Goal: Task Accomplishment & Management: Complete application form

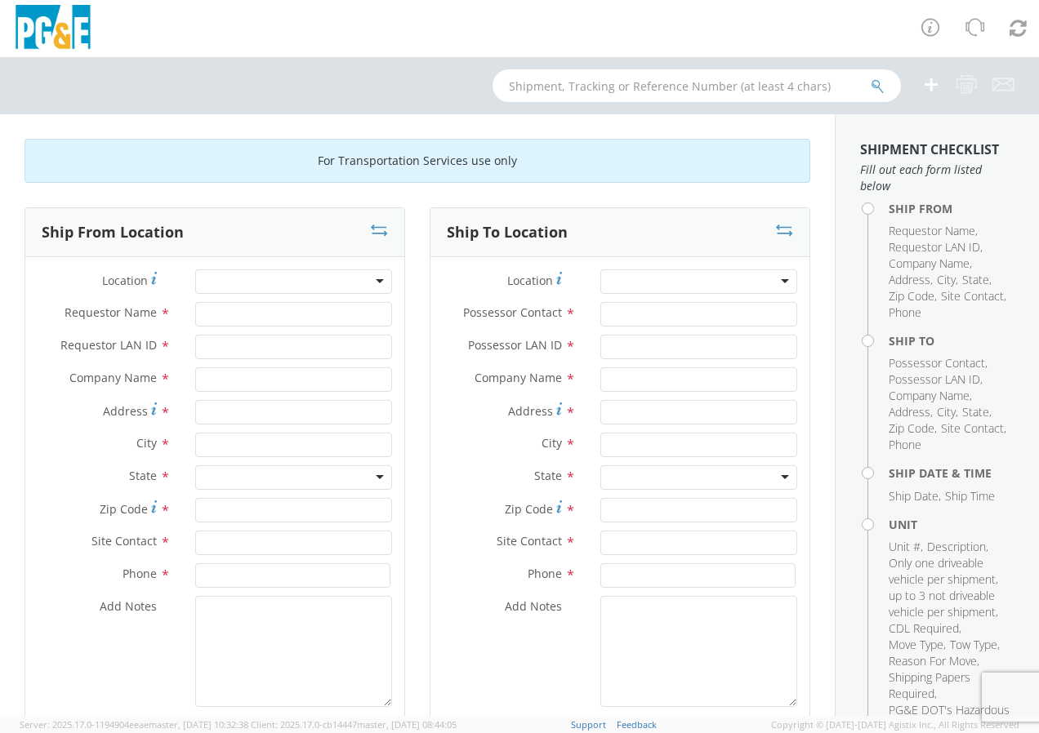
click at [374, 283] on div at bounding box center [293, 281] width 197 height 24
click at [341, 305] on input "Requestor Name *" at bounding box center [293, 314] width 197 height 24
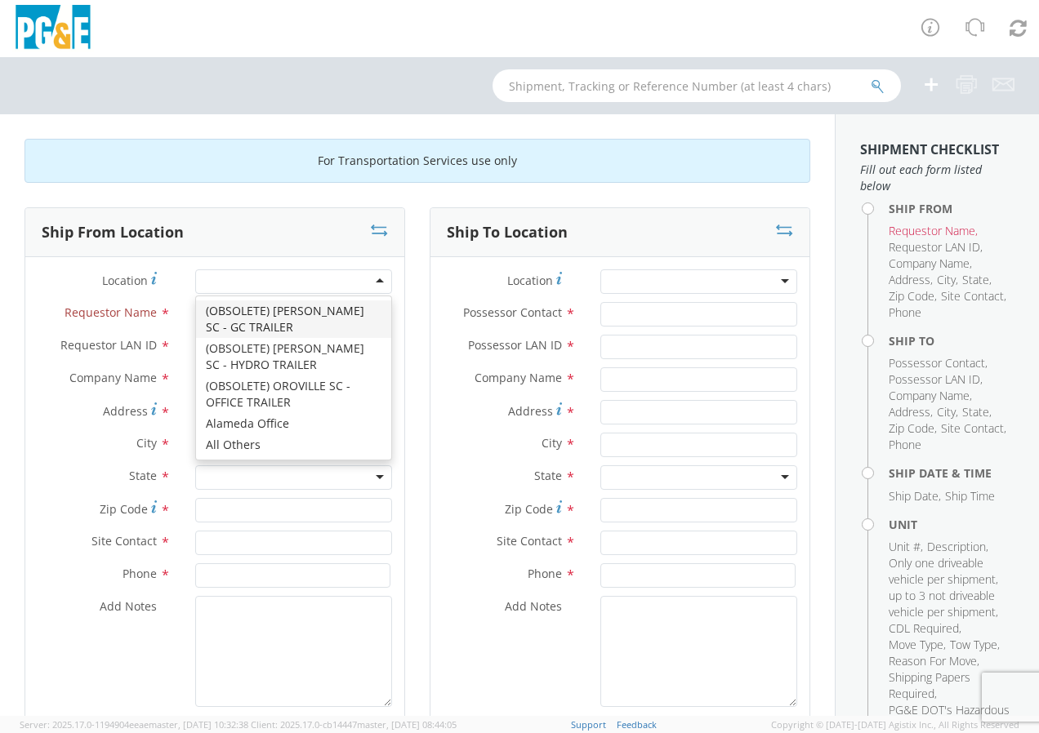
click at [379, 279] on div at bounding box center [293, 281] width 197 height 24
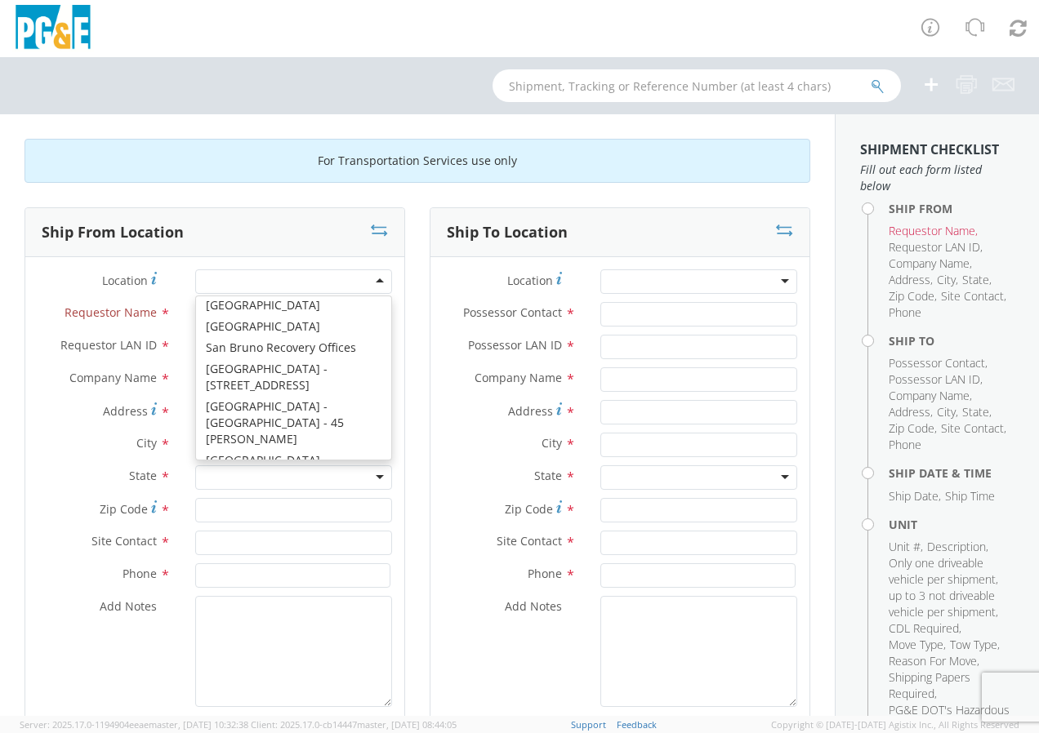
scroll to position [9453, 0]
type input "PG&E"
type input "[STREET_ADDRESS]"
type input "[GEOGRAPHIC_DATA]"
type input "94110"
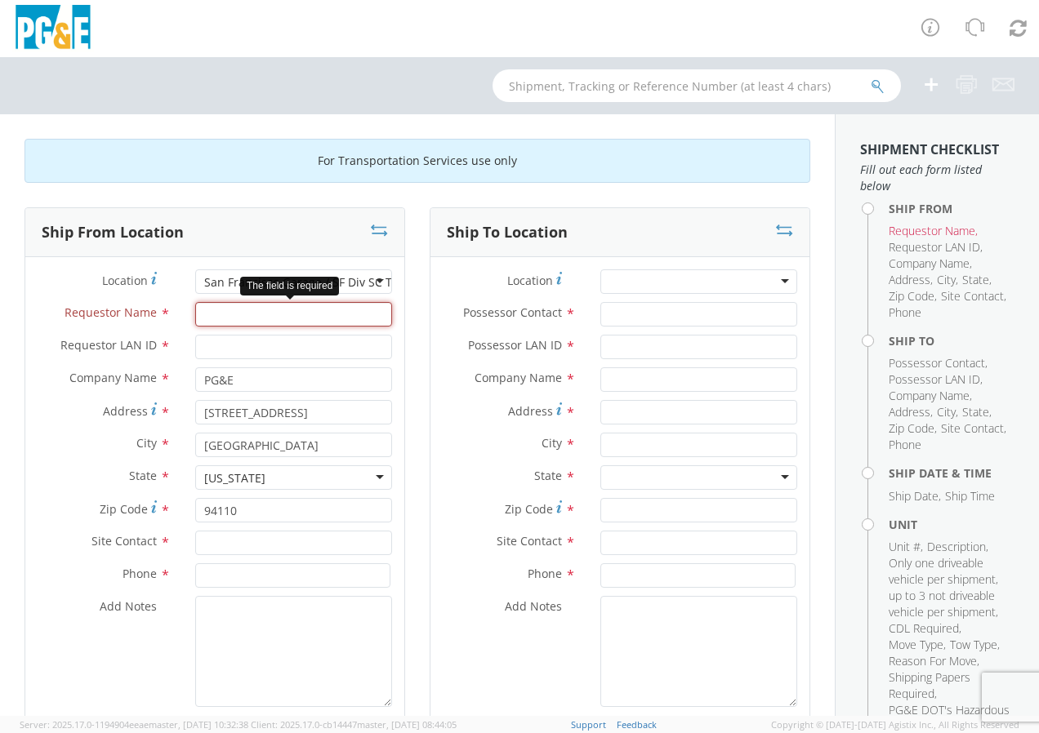
click at [274, 321] on input "Requestor Name *" at bounding box center [293, 314] width 197 height 24
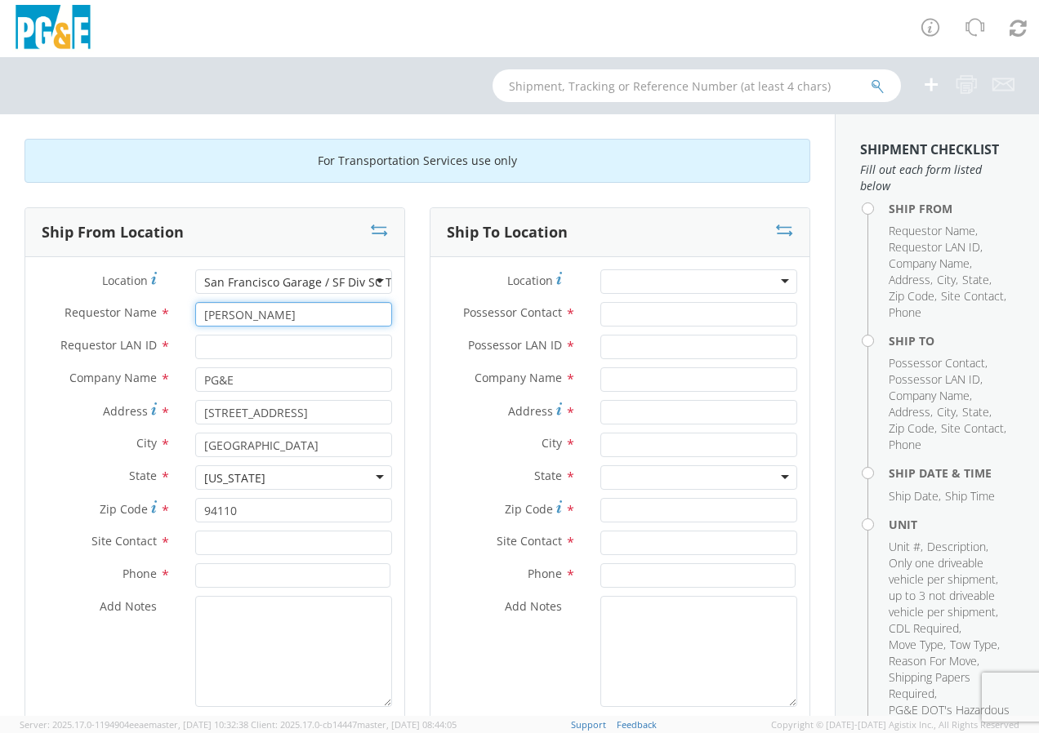
type input "[PERSON_NAME]"
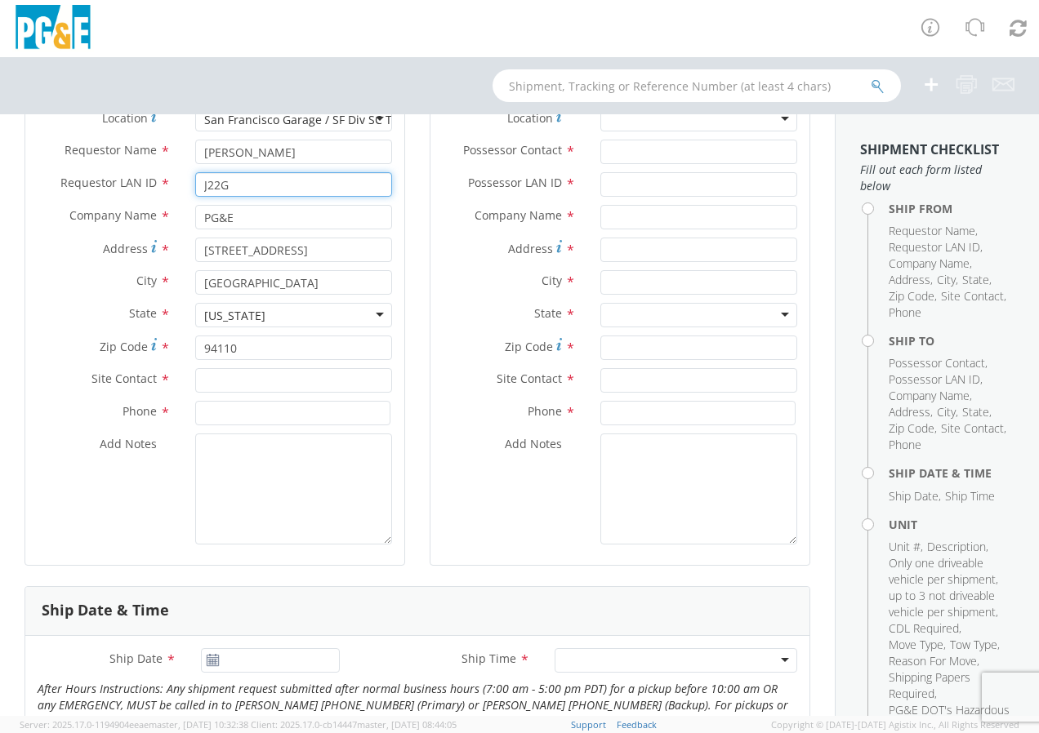
scroll to position [163, 0]
type input "J22G"
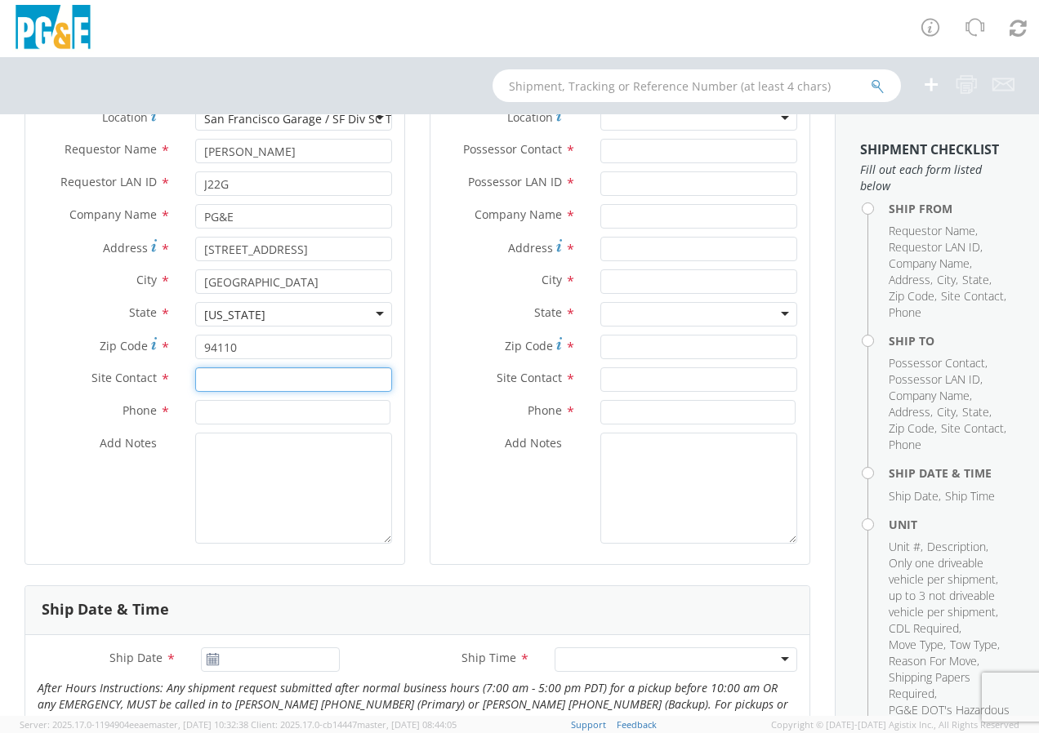
click at [212, 376] on input "text" at bounding box center [293, 379] width 197 height 24
type input "[PERSON_NAME] or [PERSON_NAME]"
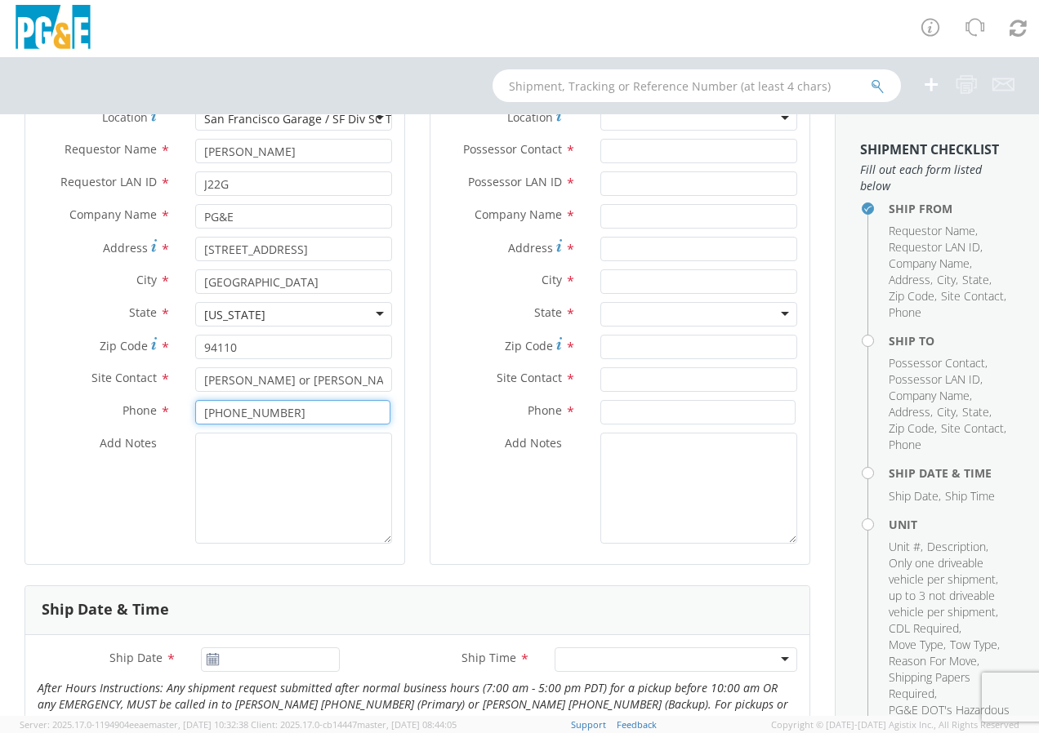
type input "[PHONE_NUMBER]"
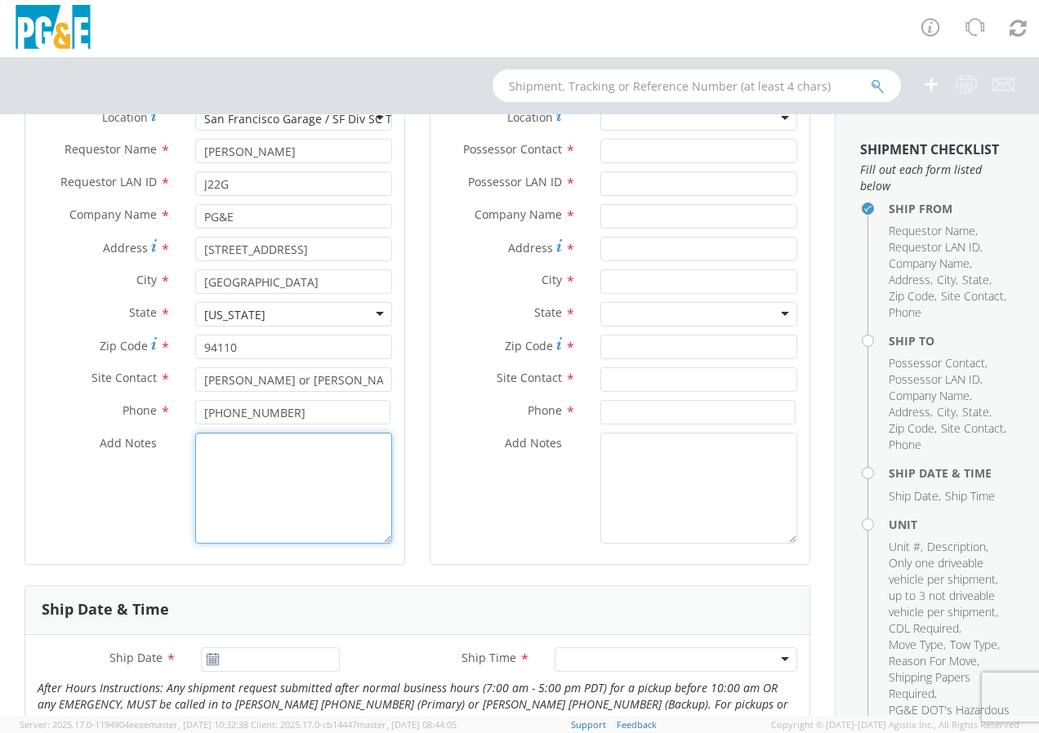
click at [203, 449] on textarea "Add Notes *" at bounding box center [293, 488] width 197 height 111
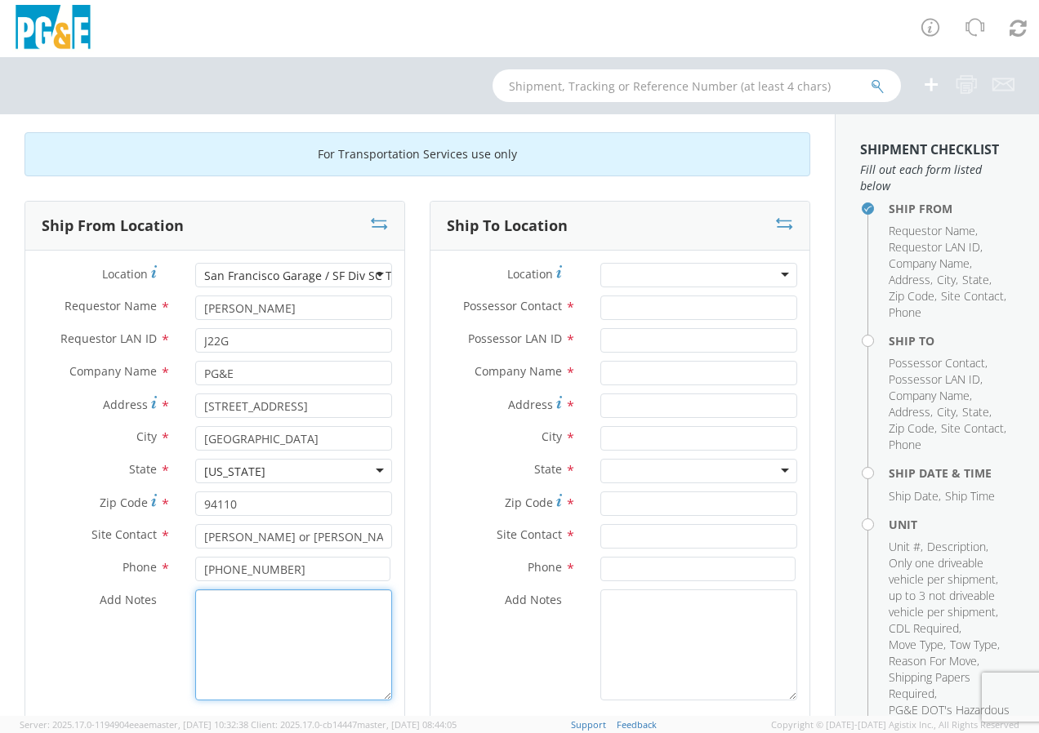
scroll to position [0, 0]
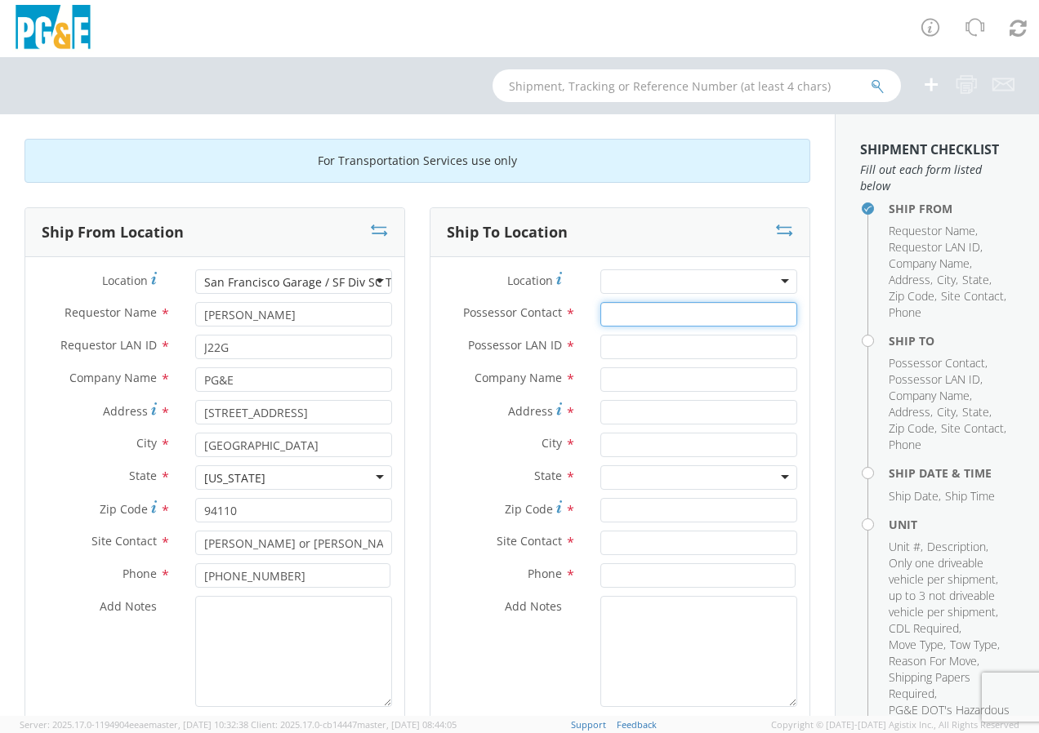
click at [657, 317] on input "Possessor Contact *" at bounding box center [698, 314] width 197 height 24
type input "[PERSON_NAME]"
type input "J22G"
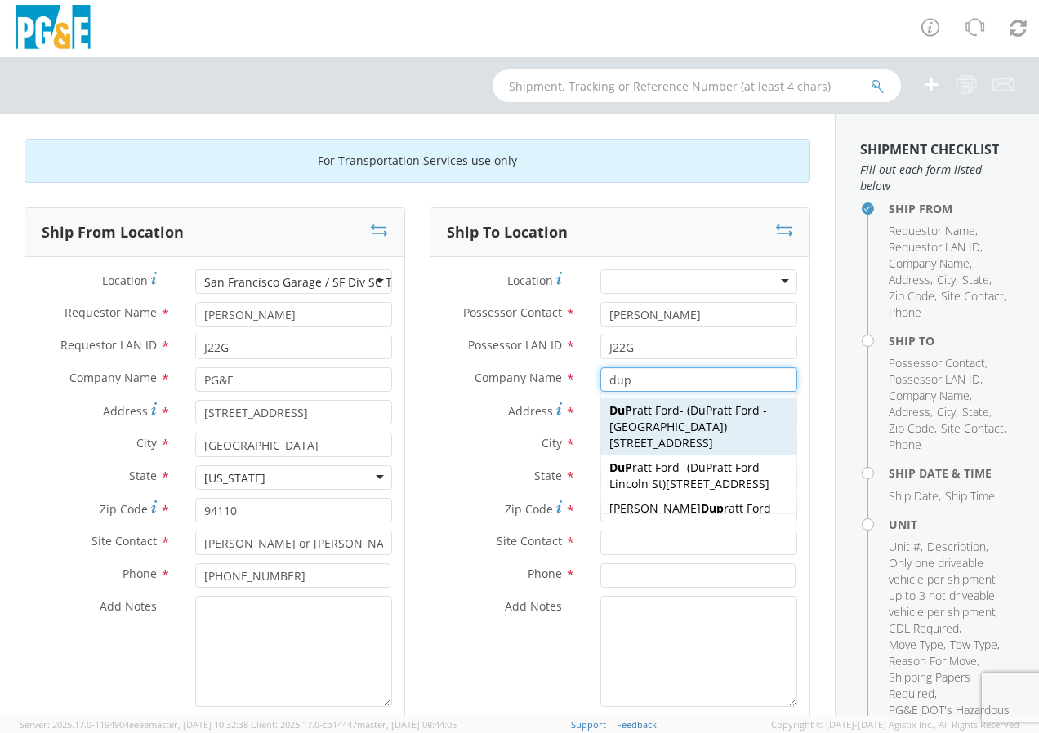
click at [680, 435] on span "[STREET_ADDRESS]" at bounding box center [661, 443] width 104 height 16
type input "[PERSON_NAME]"
type input "[STREET_ADDRESS]"
type input "[PERSON_NAME]"
type input "95620"
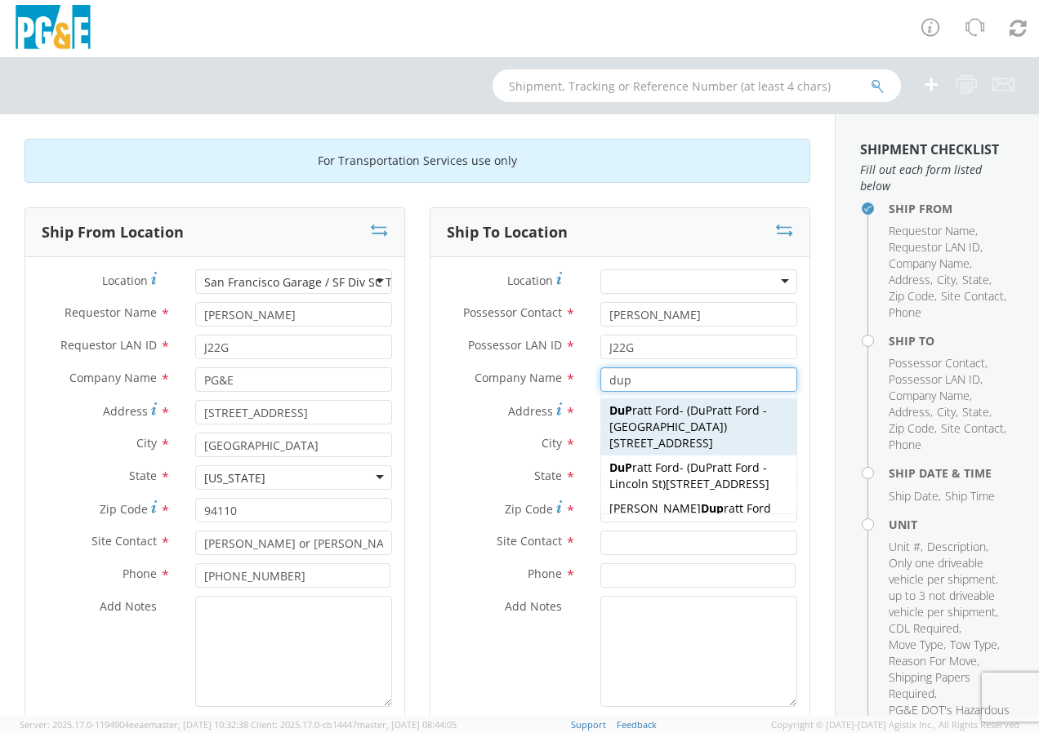
type input "[PERSON_NAME] - [GEOGRAPHIC_DATA]"
type input "[PHONE_NUMBER]"
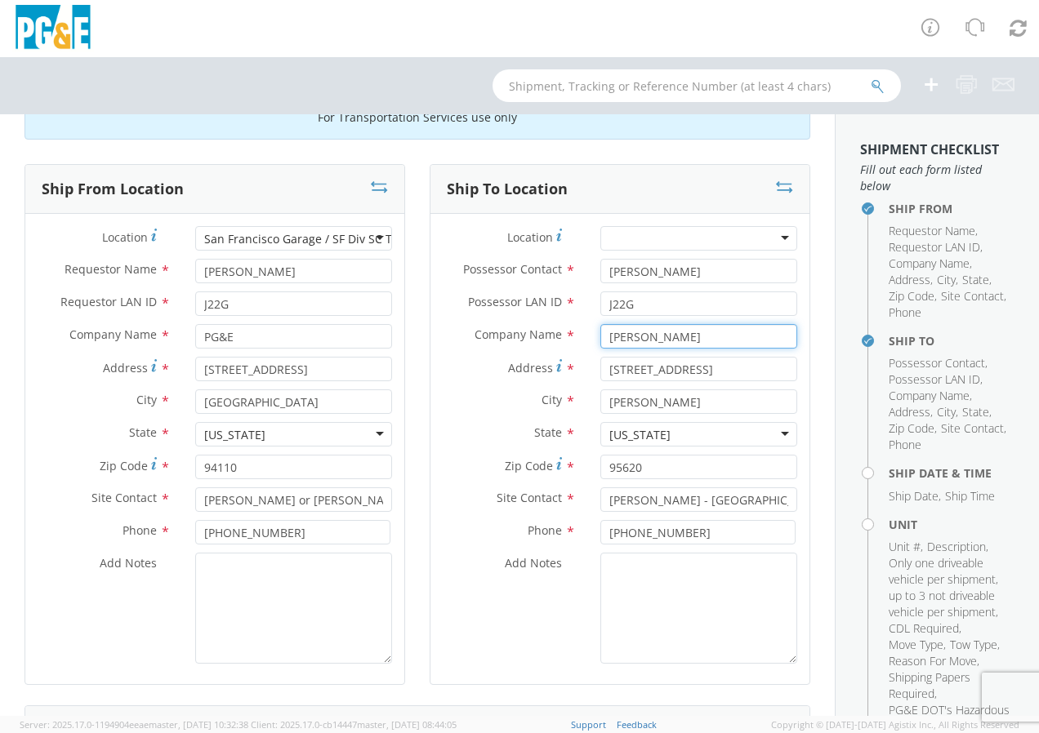
scroll to position [82, 0]
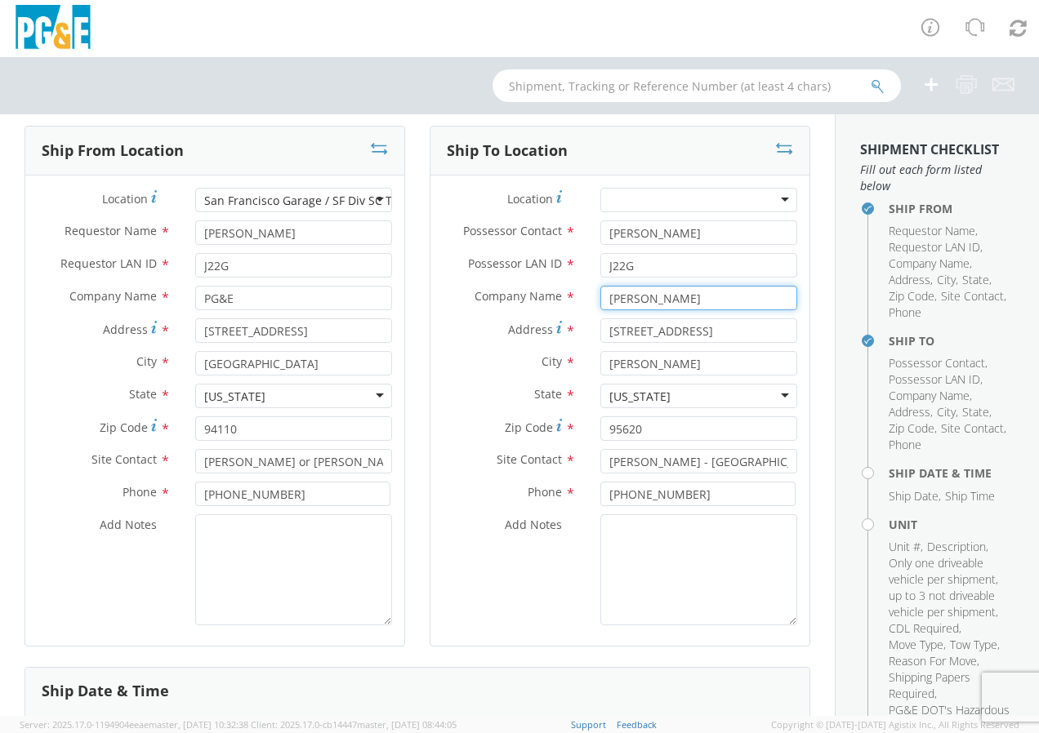
type input "[PERSON_NAME]"
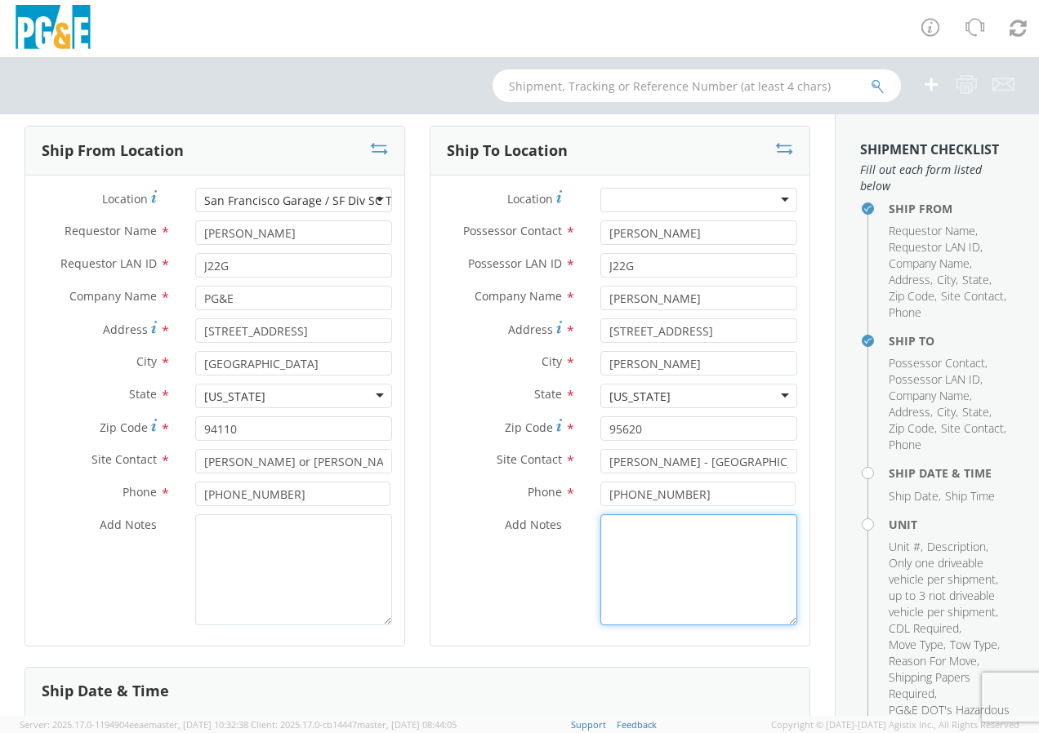
click at [621, 529] on textarea "Add Notes *" at bounding box center [698, 569] width 197 height 111
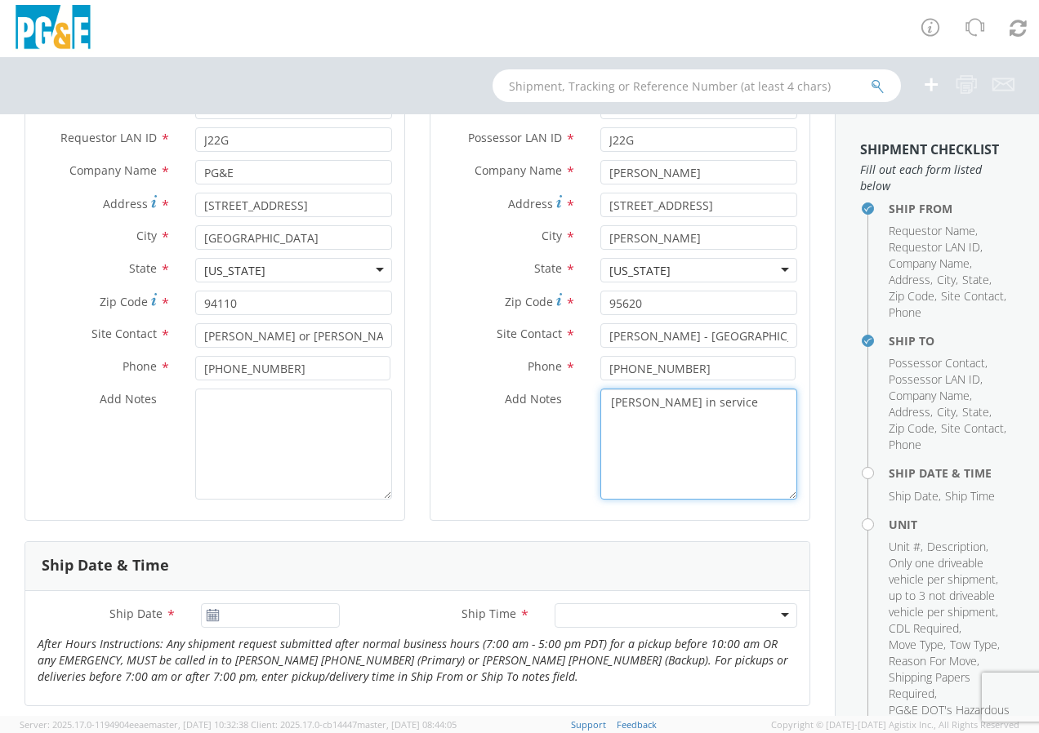
scroll to position [327, 0]
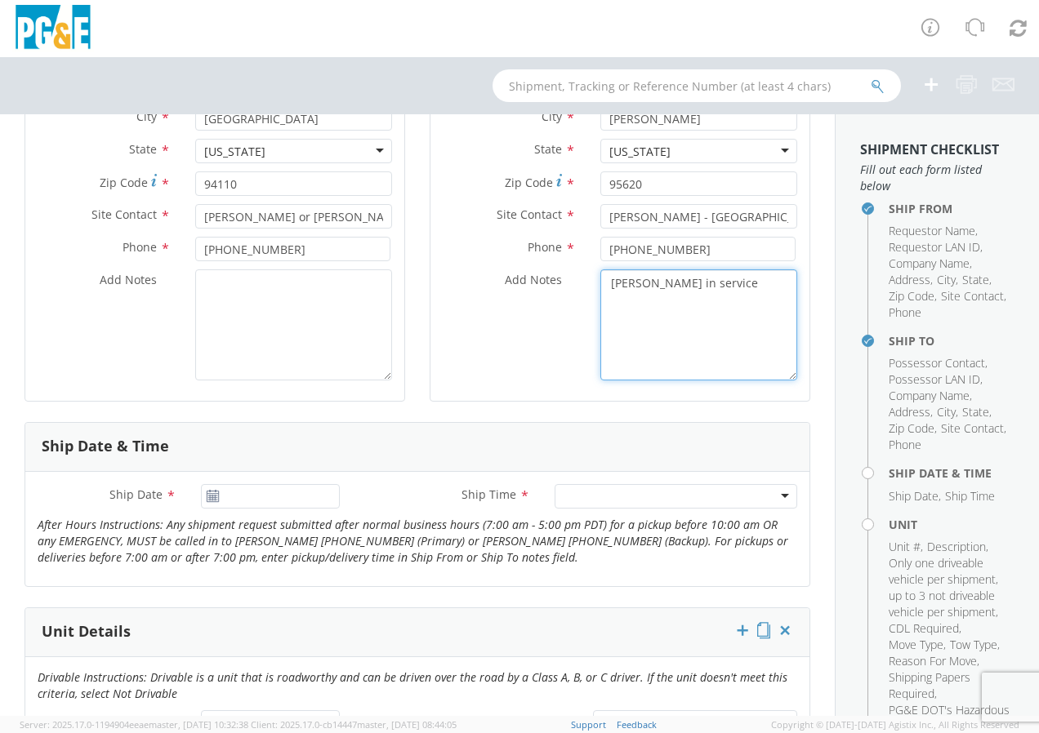
type textarea "[PERSON_NAME] in service"
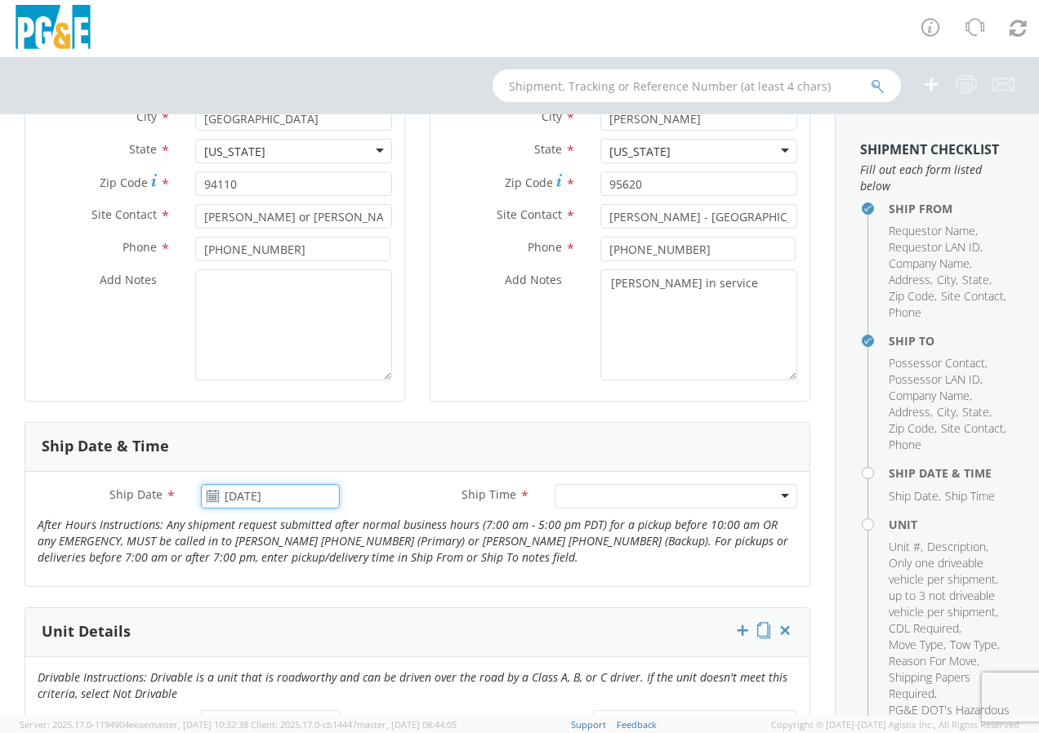
click at [243, 492] on input "[DATE]" at bounding box center [270, 496] width 139 height 24
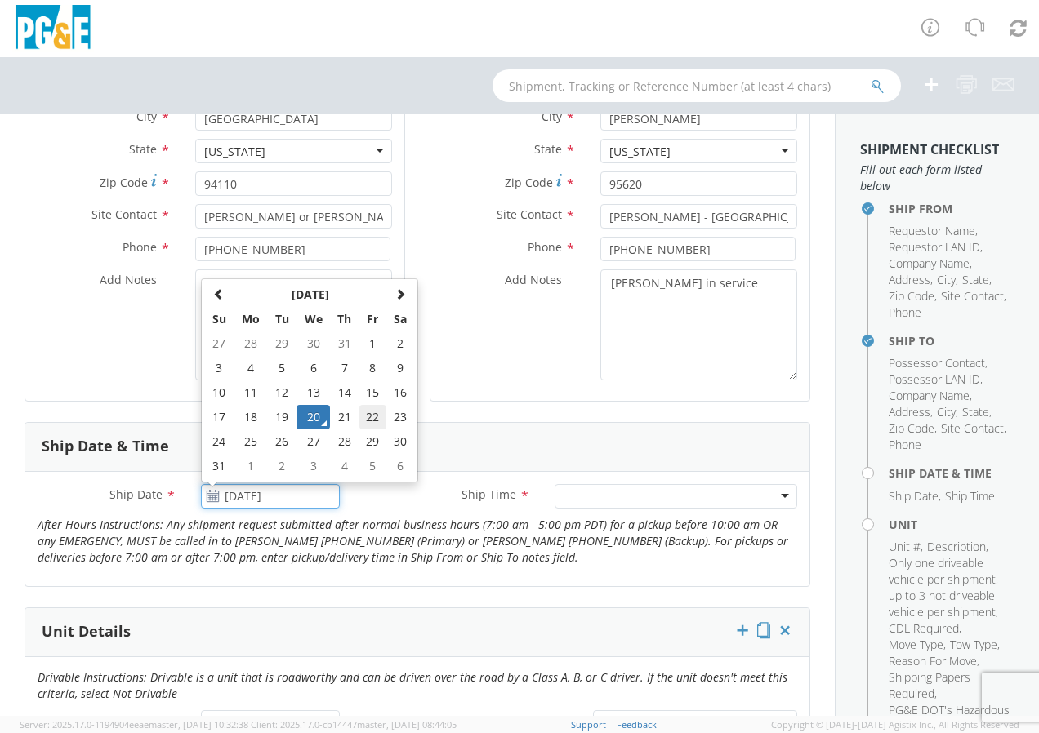
click at [371, 424] on td "22" at bounding box center [373, 417] width 28 height 24
type input "[DATE]"
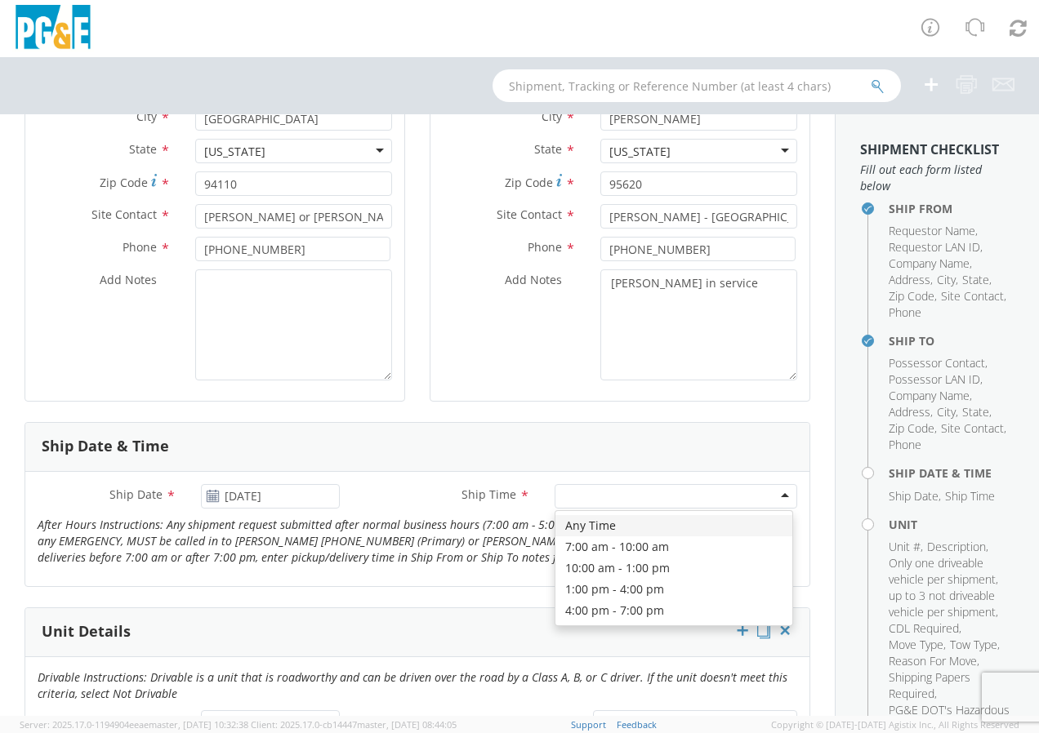
click at [568, 497] on div at bounding box center [675, 496] width 243 height 24
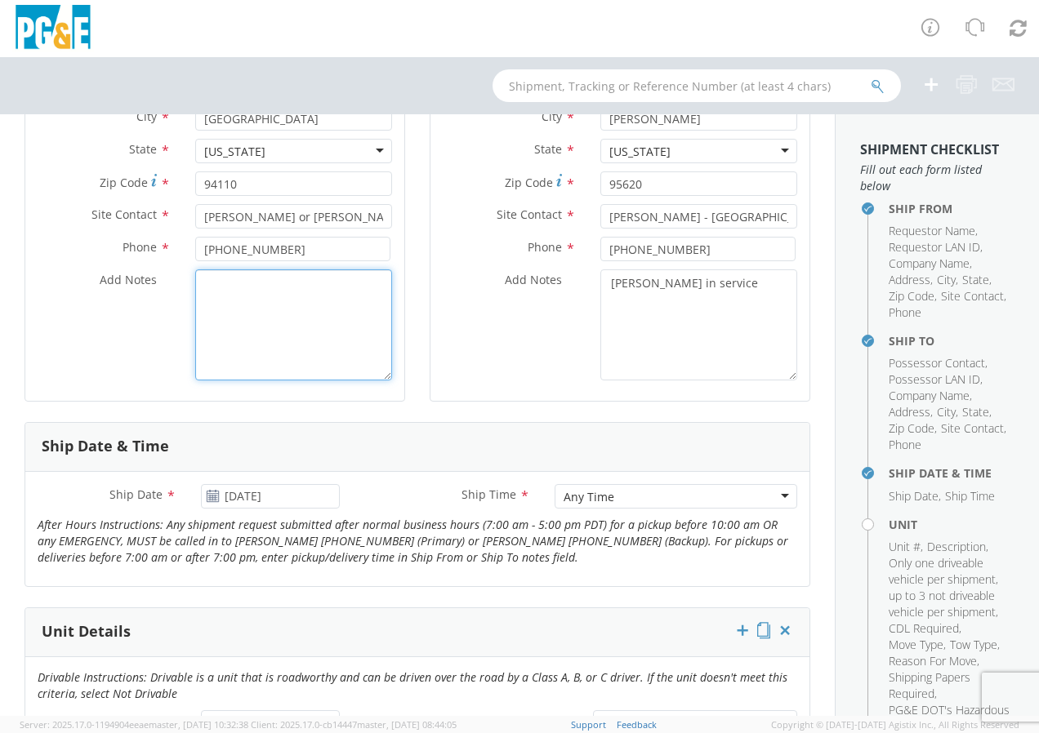
click at [211, 291] on textarea "Add Notes *" at bounding box center [293, 324] width 197 height 111
type textarea "C"
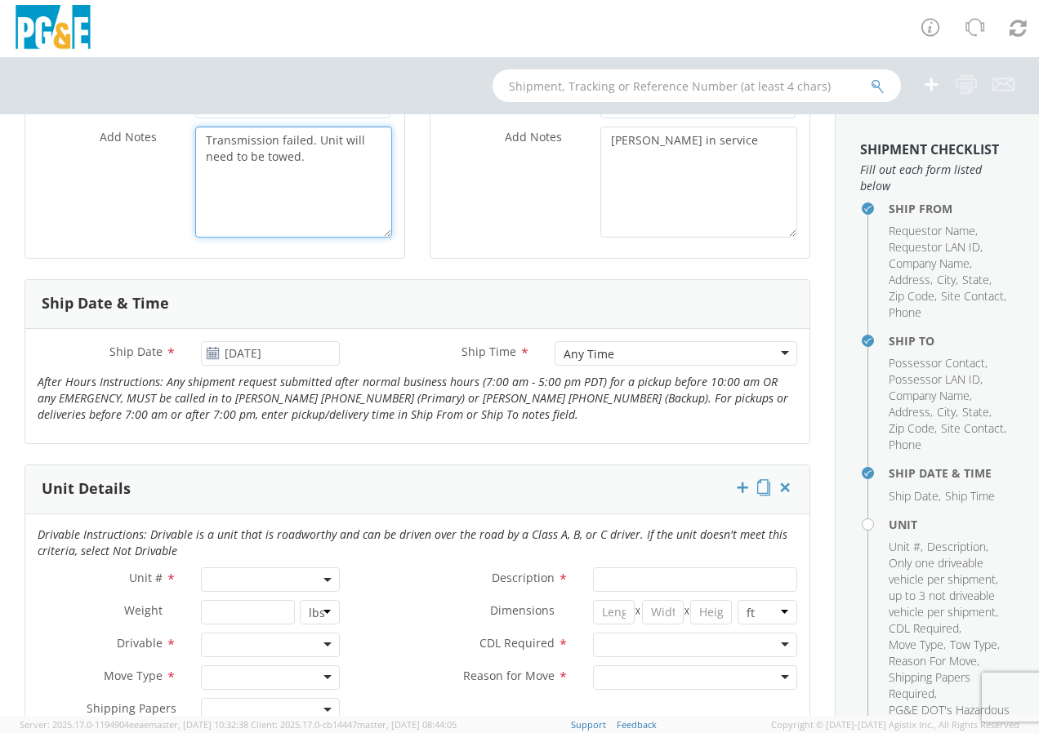
scroll to position [572, 0]
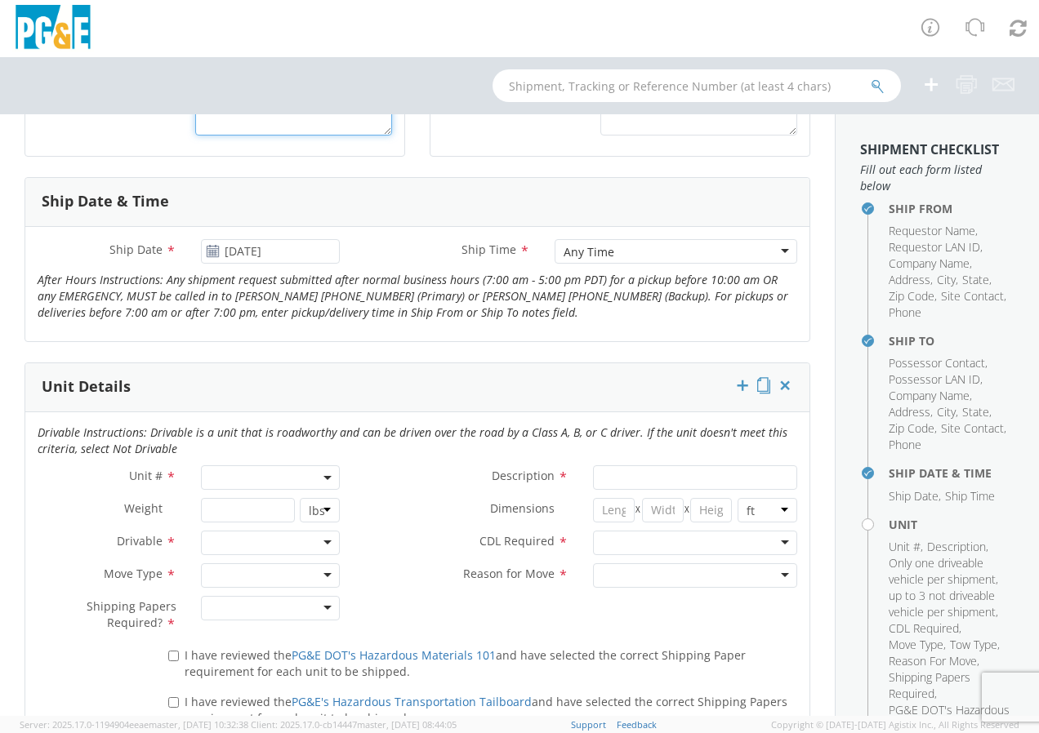
type textarea "Transmission failed. Unit will need to be towed."
click at [318, 474] on span at bounding box center [270, 477] width 139 height 24
click at [278, 501] on input "search" at bounding box center [269, 504] width 128 height 24
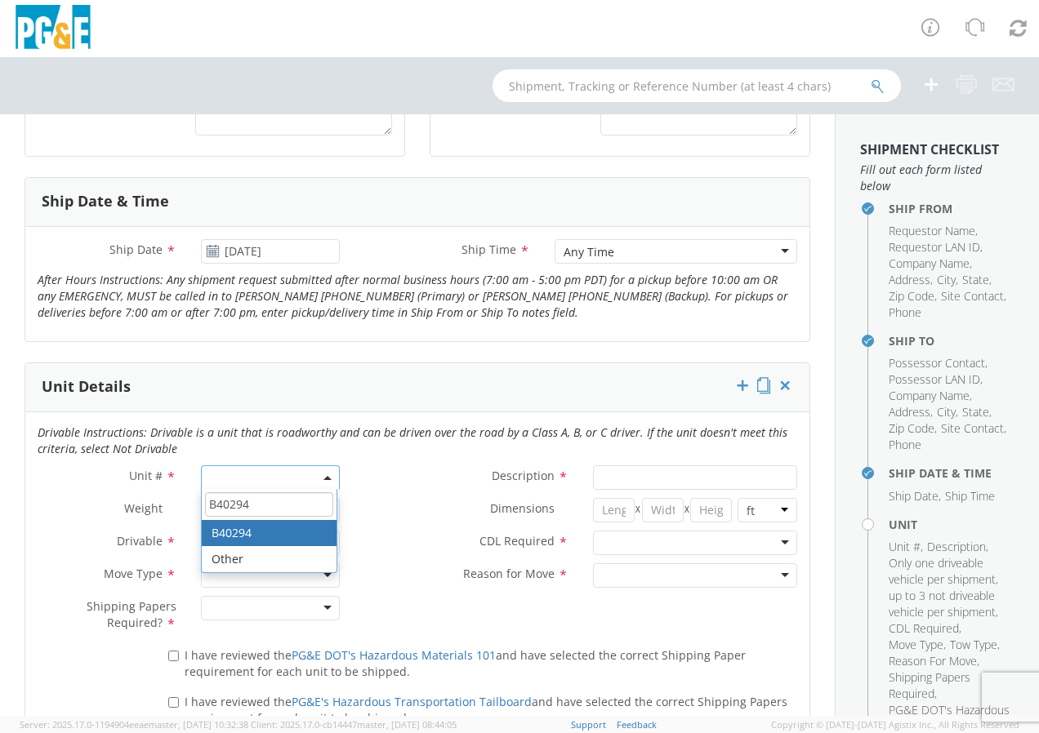
type input "B40294"
type input "TRUCK; TROUBLE W/AERIAL 4X4"
type input "19500"
select select "B40294"
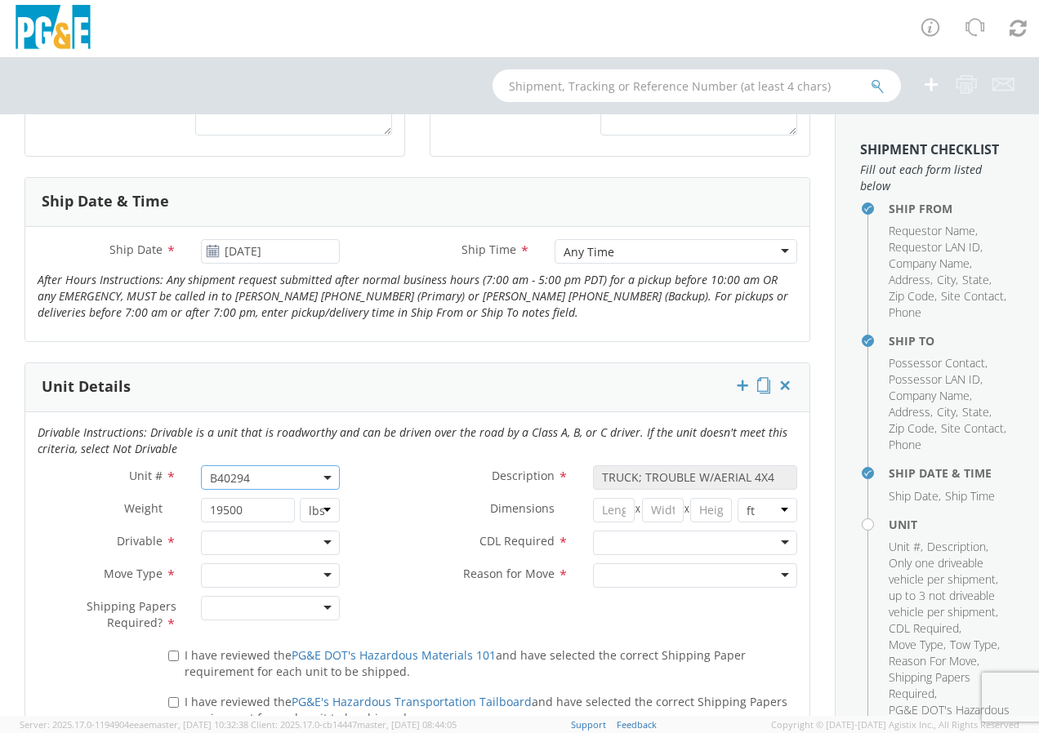
click at [322, 546] on div at bounding box center [270, 543] width 139 height 24
click at [325, 576] on div at bounding box center [270, 575] width 139 height 24
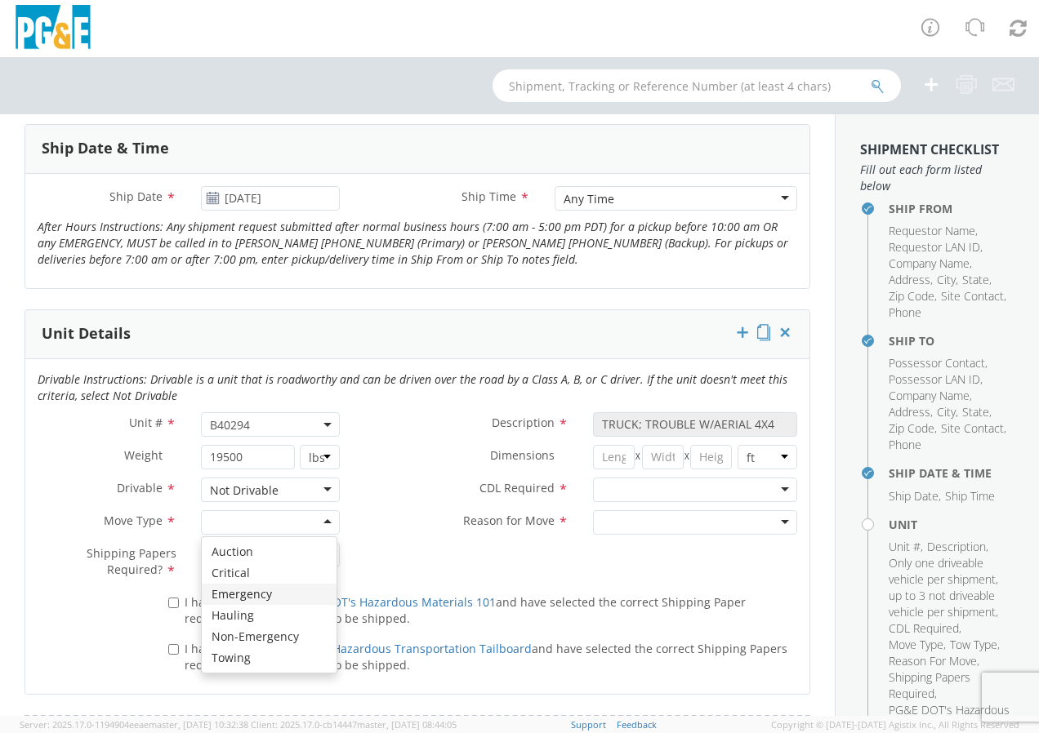
scroll to position [653, 0]
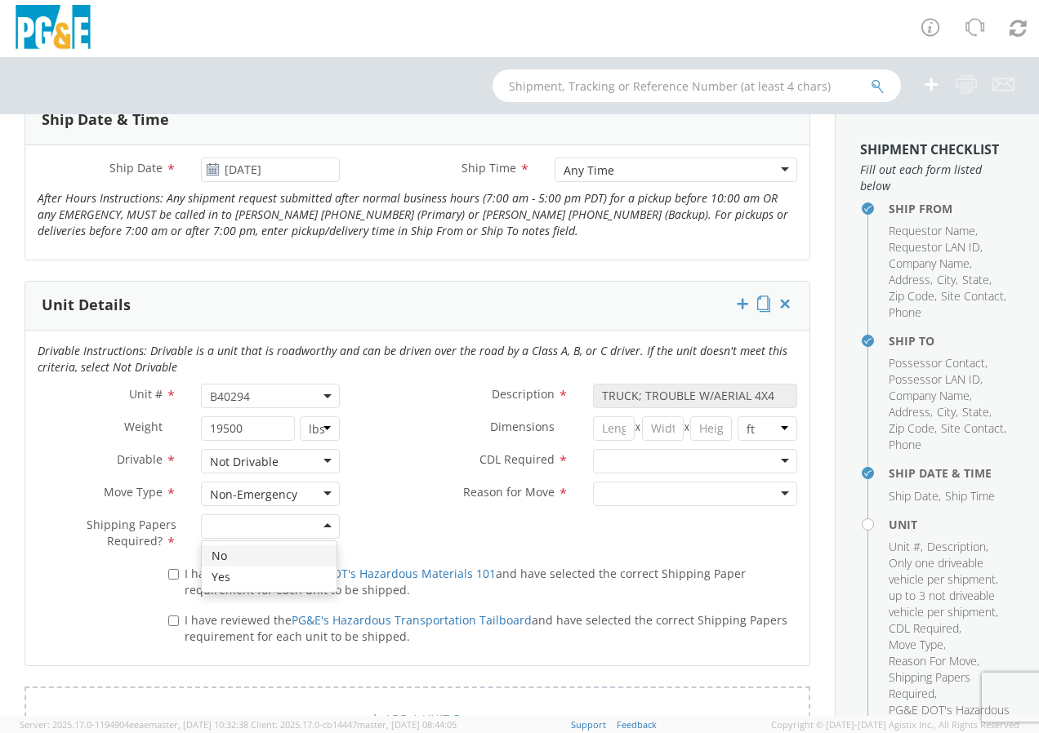
click at [327, 523] on div at bounding box center [270, 526] width 139 height 24
click at [177, 576] on label "I have reviewed the PG&E DOT's Hazardous Materials 101 and have selected the co…" at bounding box center [482, 580] width 629 height 35
click at [177, 576] on input "I have reviewed the PG&E DOT's Hazardous Materials 101 and have selected the co…" at bounding box center [173, 574] width 11 height 11
checkbox input "true"
click at [171, 613] on label "I have reviewed the PG&E's Hazardous Transportation Tailboard and have selected…" at bounding box center [482, 627] width 629 height 35
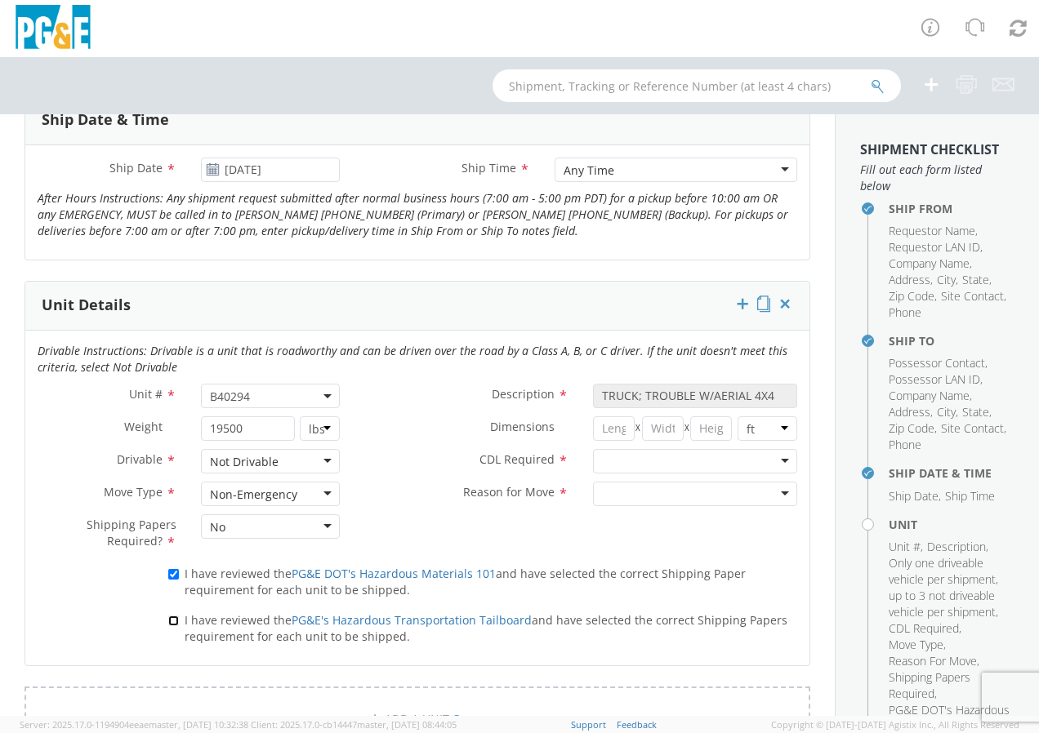
click at [171, 616] on input "I have reviewed the PG&E's Hazardous Transportation Tailboard and have selected…" at bounding box center [173, 621] width 11 height 11
checkbox input "true"
click at [767, 465] on div at bounding box center [695, 461] width 204 height 24
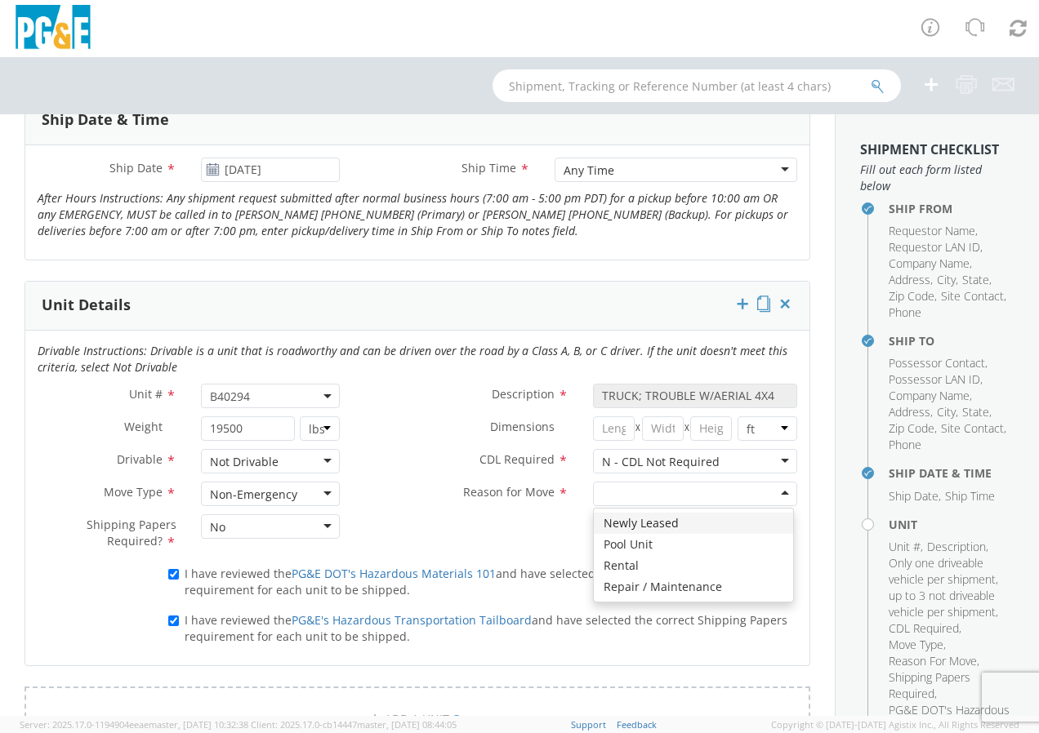
click at [770, 493] on div at bounding box center [695, 494] width 204 height 24
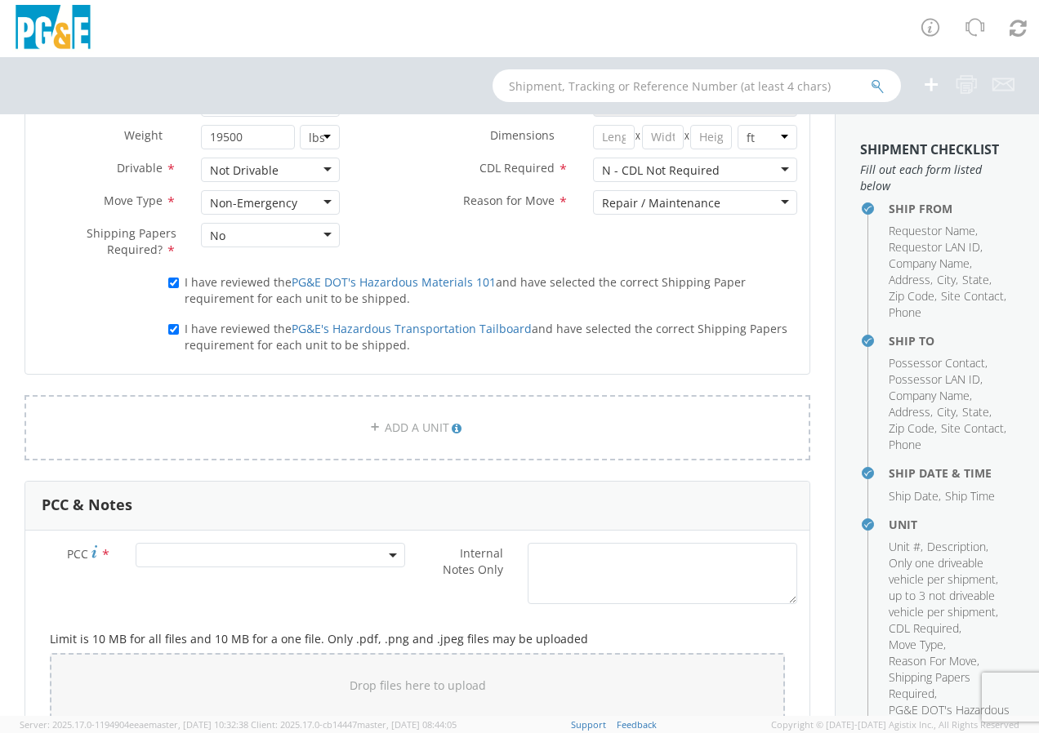
scroll to position [980, 0]
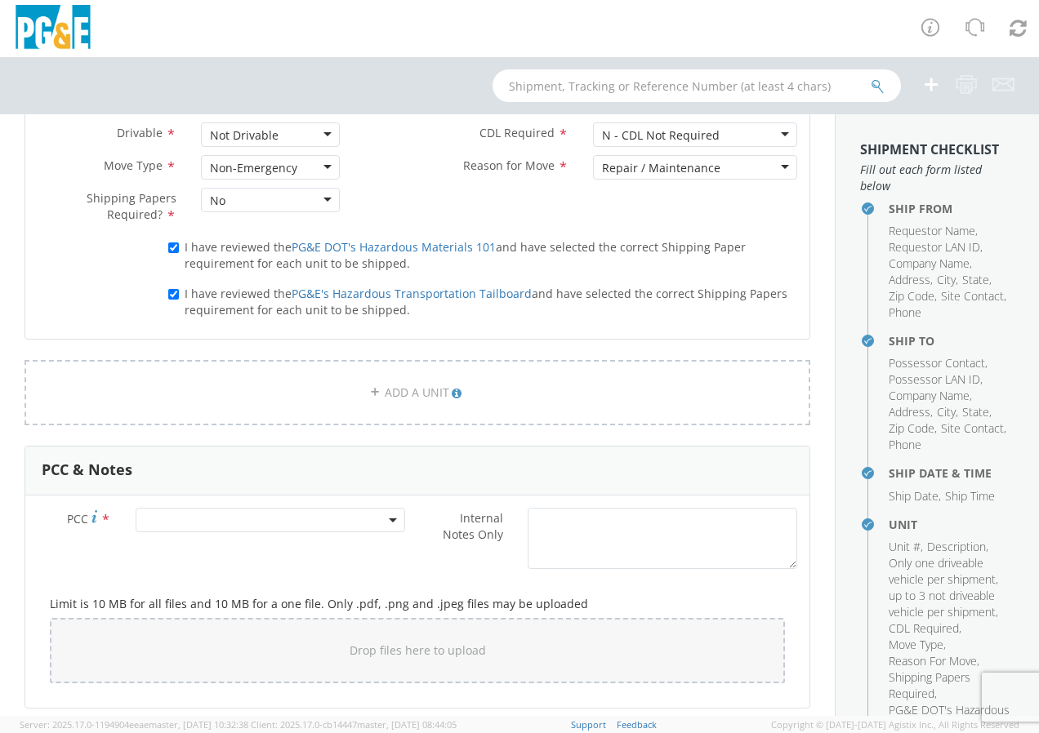
click at [378, 523] on span at bounding box center [270, 520] width 269 height 24
click at [311, 545] on input "number" at bounding box center [268, 547] width 256 height 24
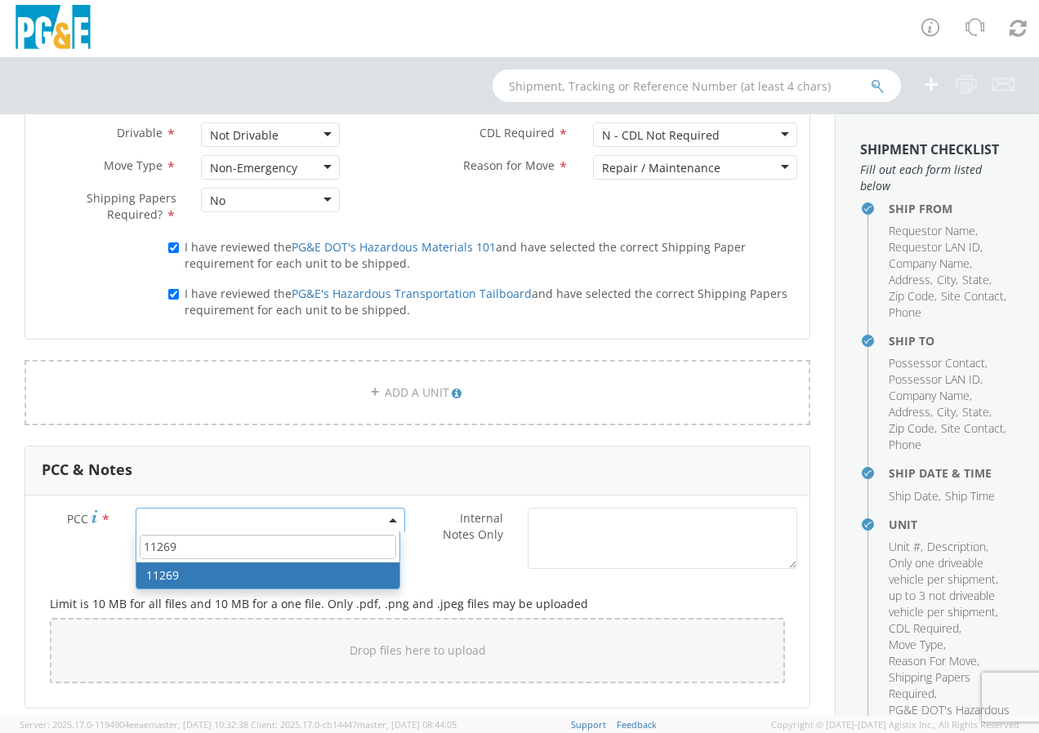
type input "11269"
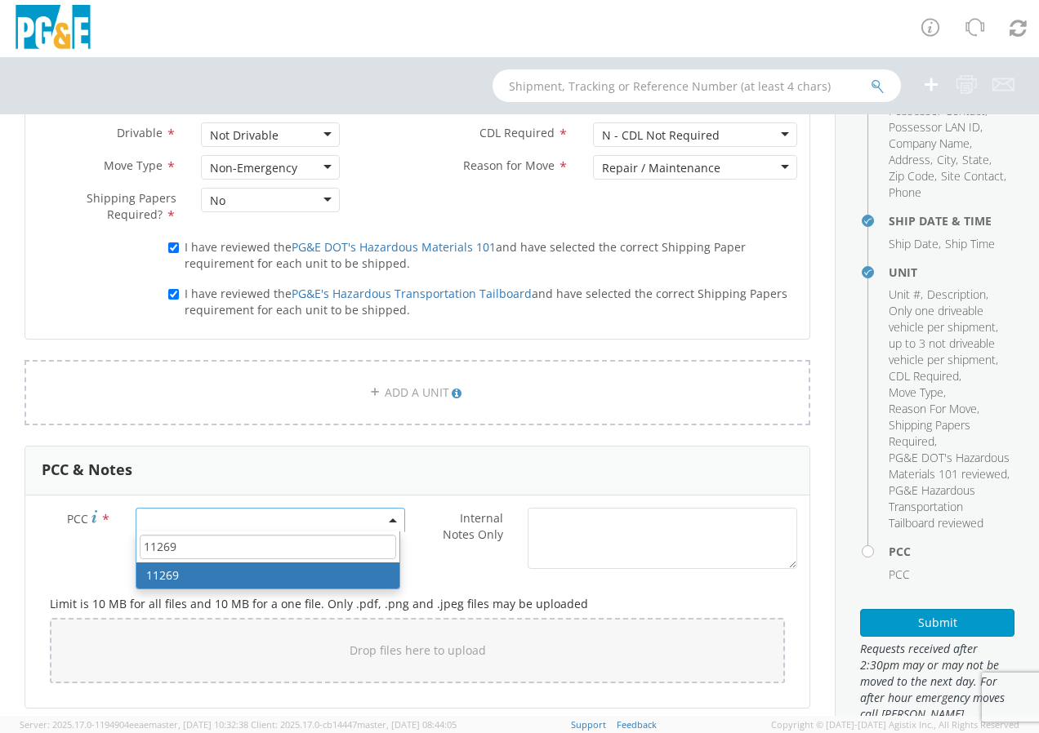
scroll to position [327, 0]
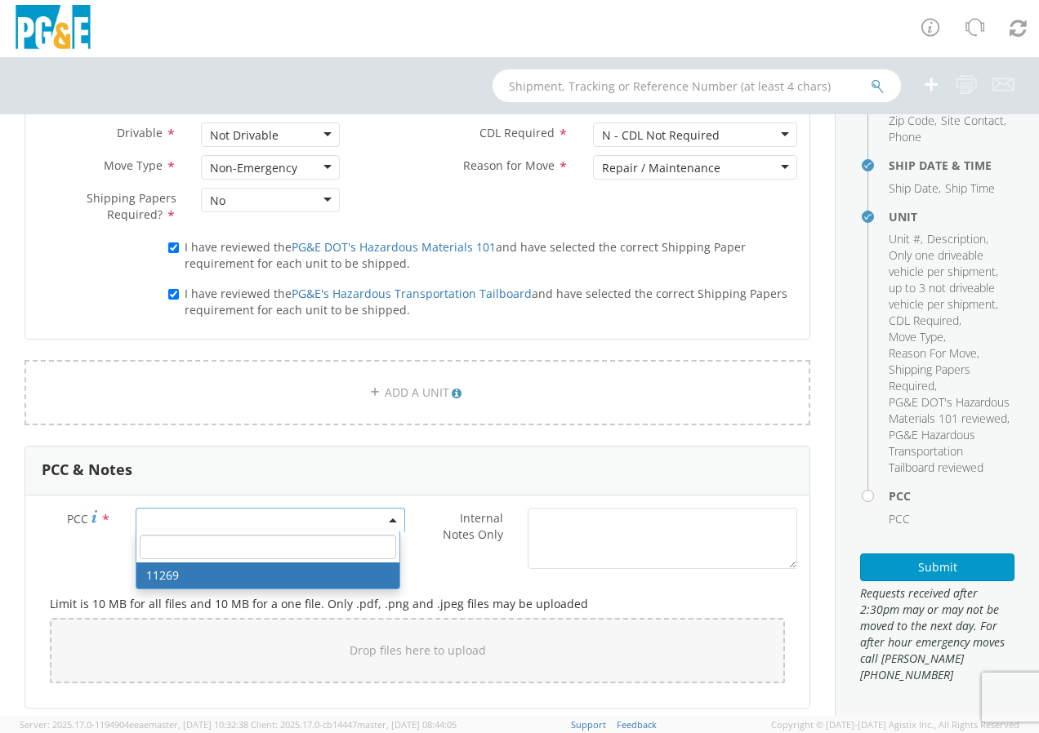
select select "11269"
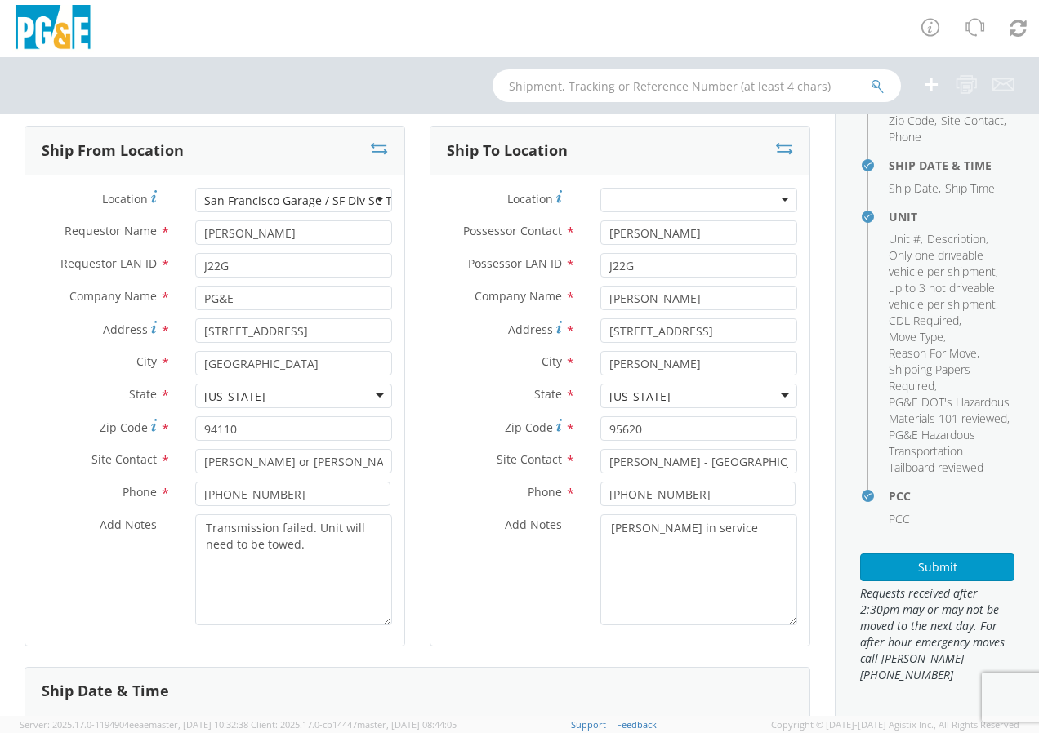
scroll to position [0, 0]
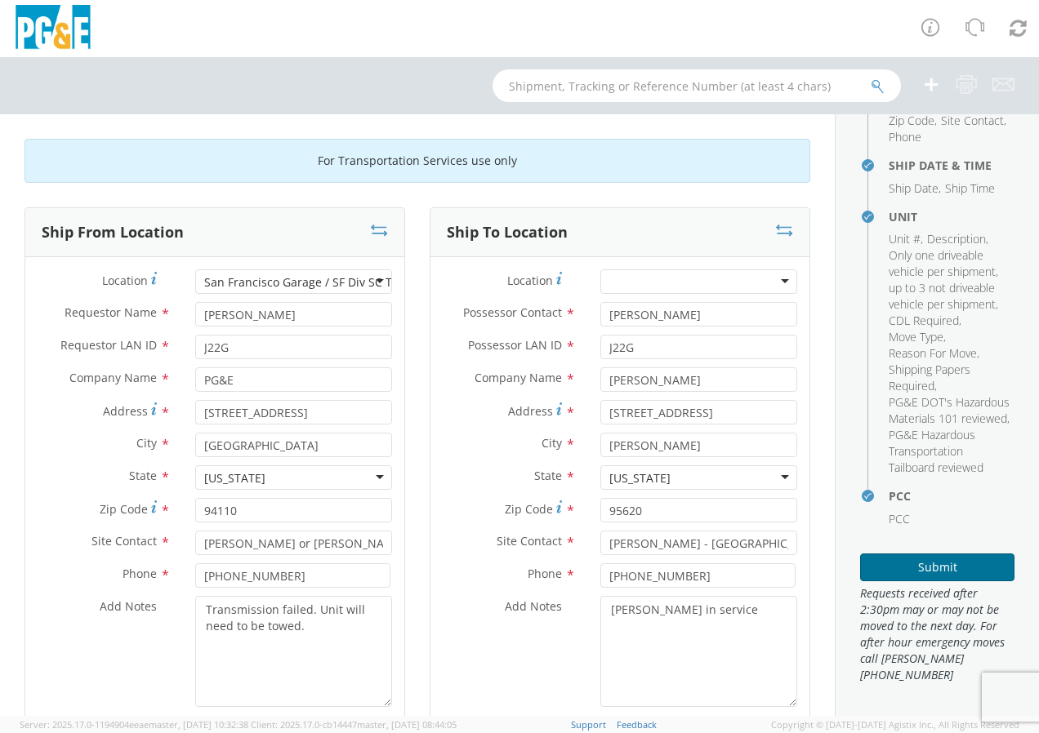
click at [934, 579] on button "Submit" at bounding box center [937, 568] width 154 height 28
